Goal: Information Seeking & Learning: Learn about a topic

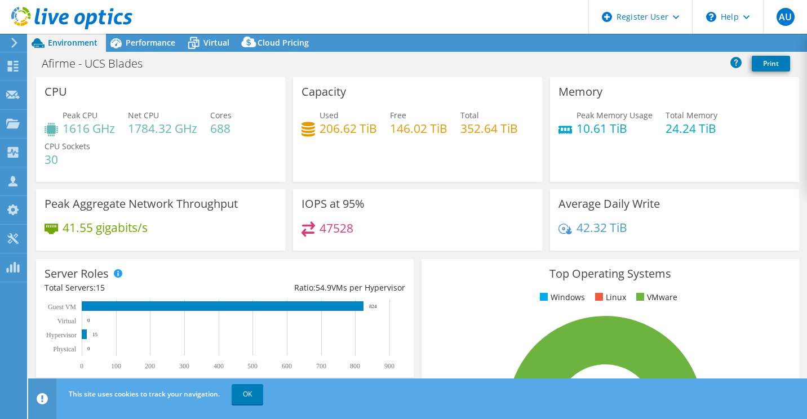
select select "USD"
click at [154, 47] on span "Performance" at bounding box center [151, 42] width 50 height 11
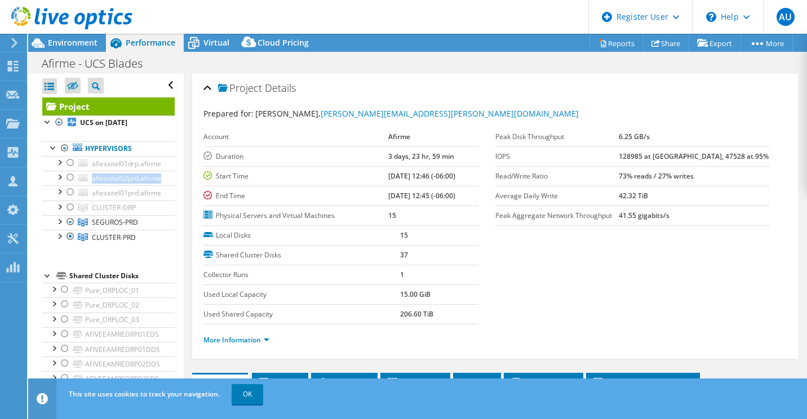
drag, startPoint x: 175, startPoint y: 165, endPoint x: 175, endPoint y: 174, distance: 9.0
click at [175, 174] on aside "Open All Close All Hide Excluded Nodes Project Tree Filter" at bounding box center [106, 235] width 156 height 323
click at [60, 225] on div at bounding box center [59, 220] width 11 height 11
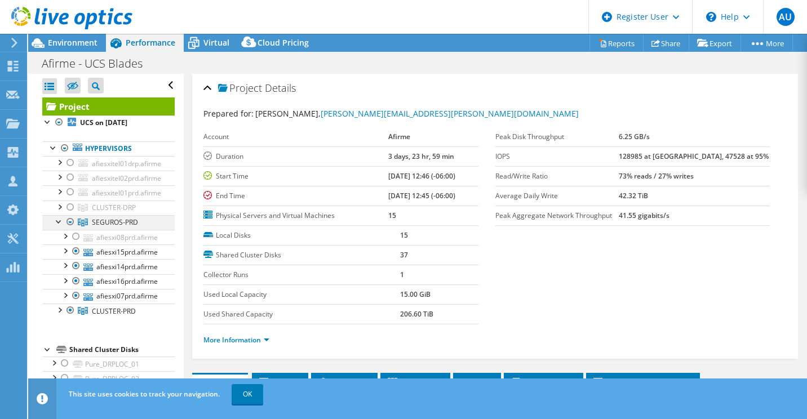
click at [60, 225] on div at bounding box center [59, 220] width 11 height 11
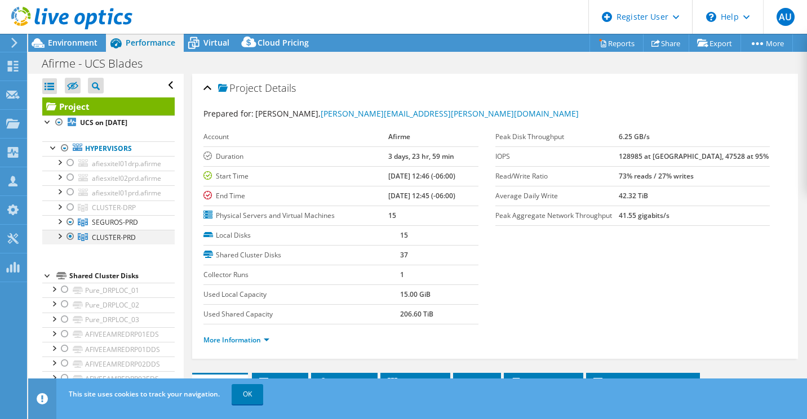
click at [59, 238] on div at bounding box center [59, 235] width 11 height 11
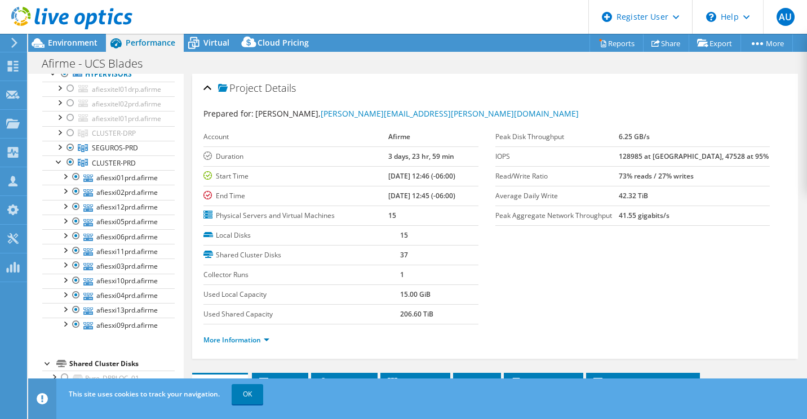
scroll to position [36, 0]
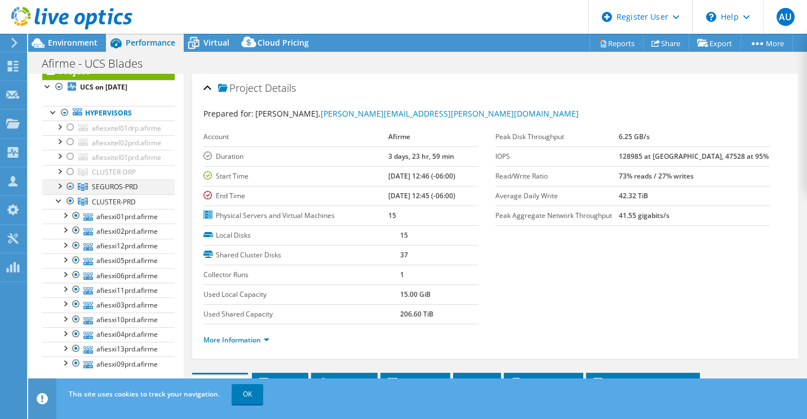
click at [70, 184] on div at bounding box center [70, 187] width 11 height 14
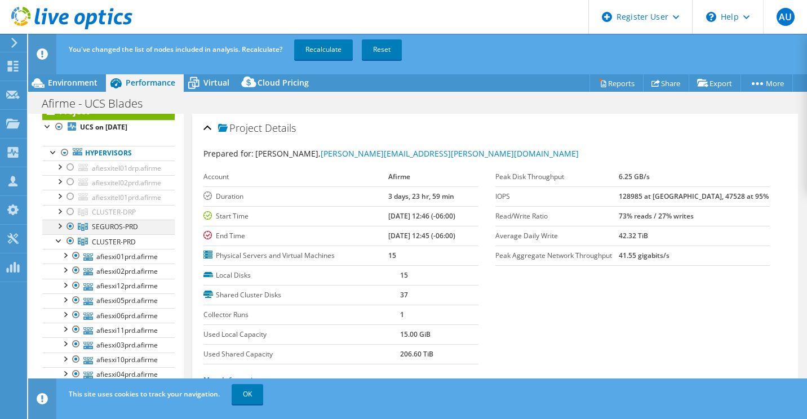
click at [73, 225] on div at bounding box center [70, 227] width 11 height 14
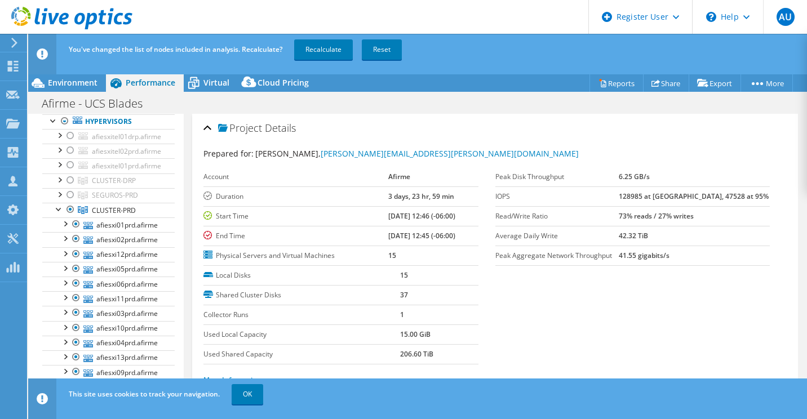
scroll to position [69, 0]
